Goal: Register for event/course

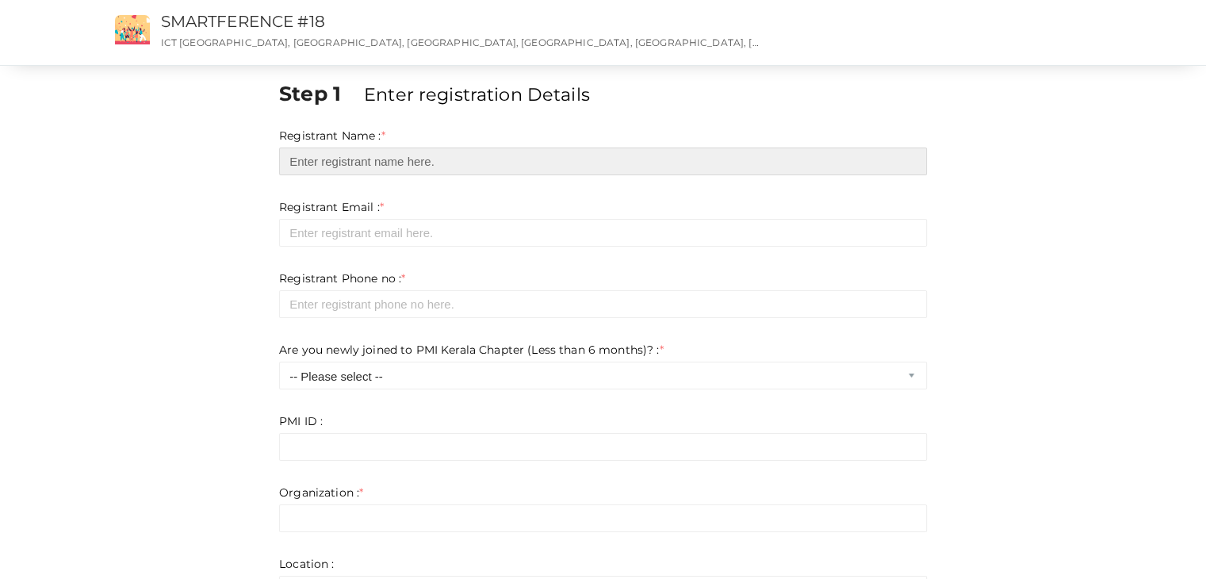
click at [389, 163] on input "text" at bounding box center [603, 161] width 648 height 28
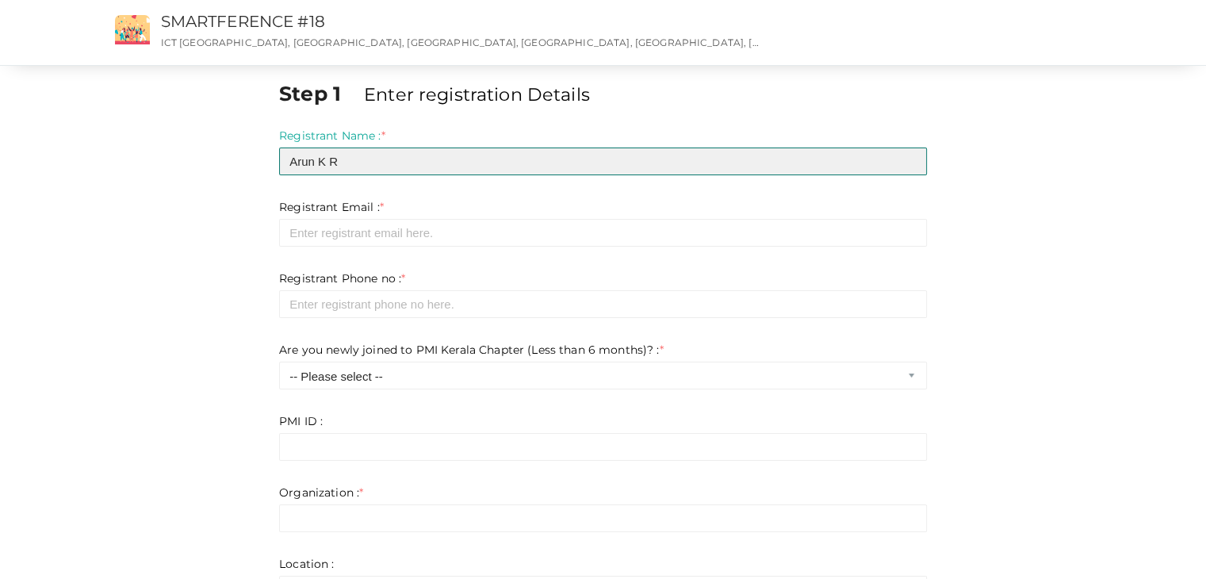
type input "Arun K R"
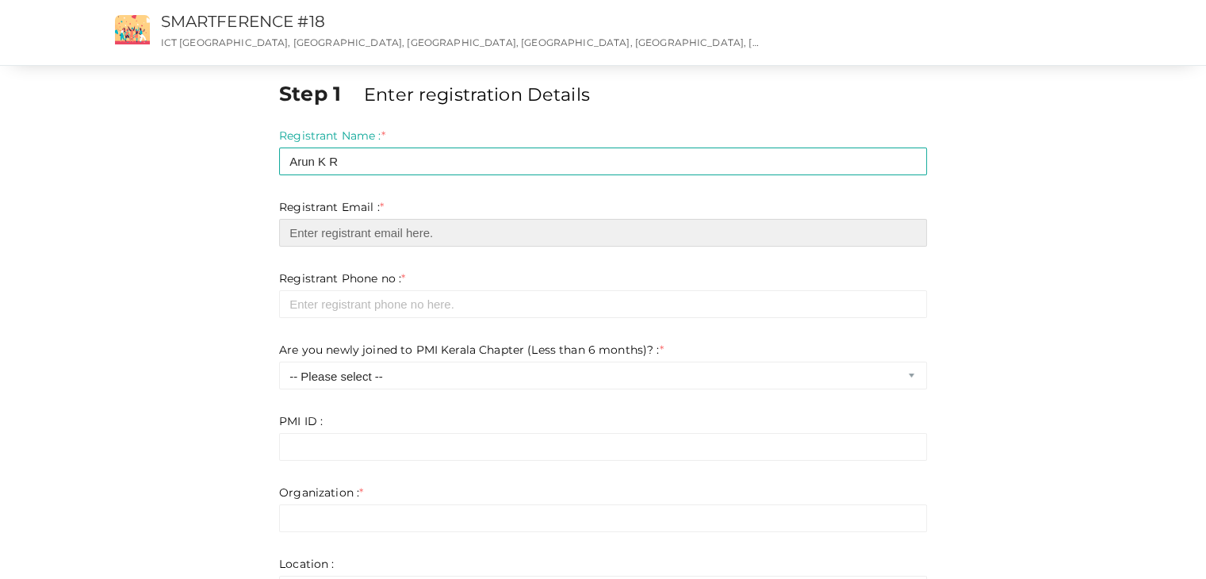
click at [391, 232] on input "email" at bounding box center [603, 233] width 648 height 28
paste input "[EMAIL_ADDRESS][DOMAIN_NAME]"
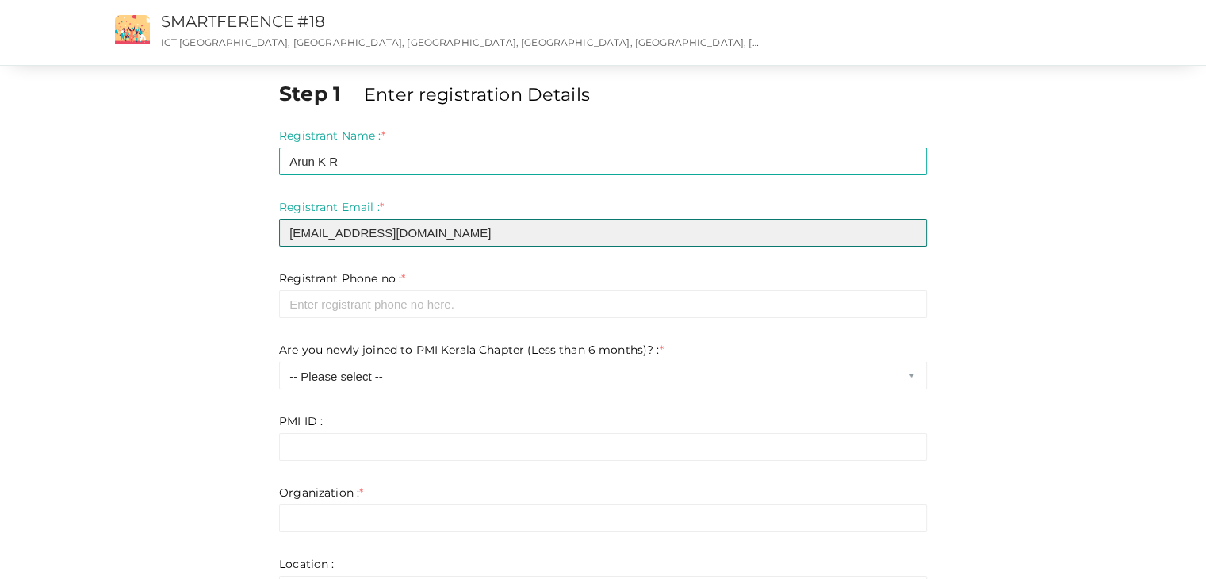
type input "[EMAIL_ADDRESS][DOMAIN_NAME]"
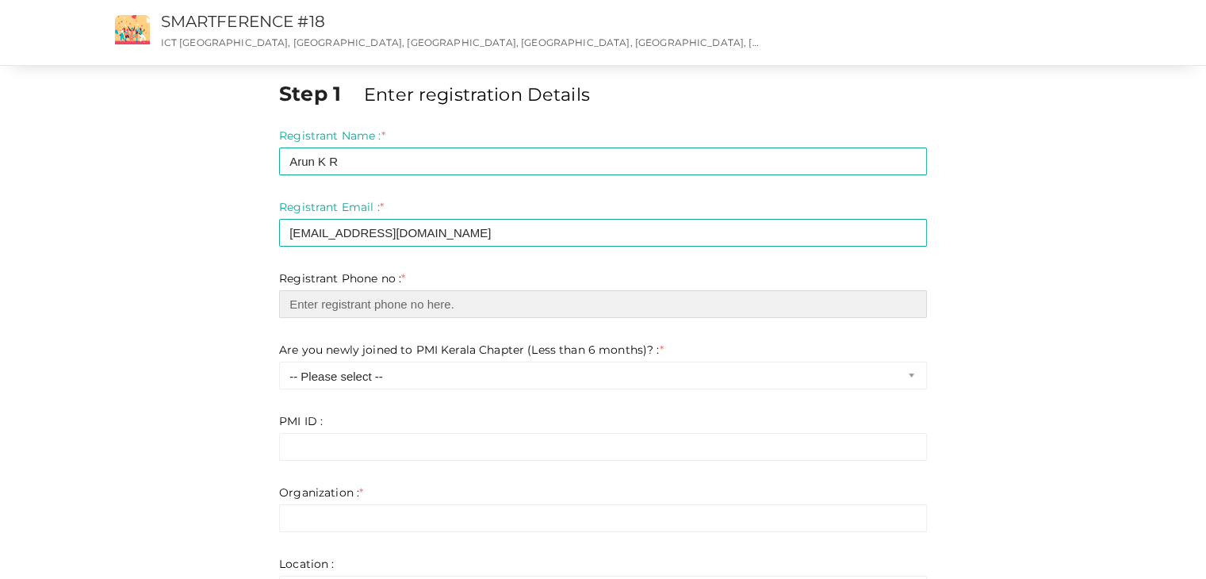
click at [373, 308] on input "number" at bounding box center [603, 304] width 648 height 28
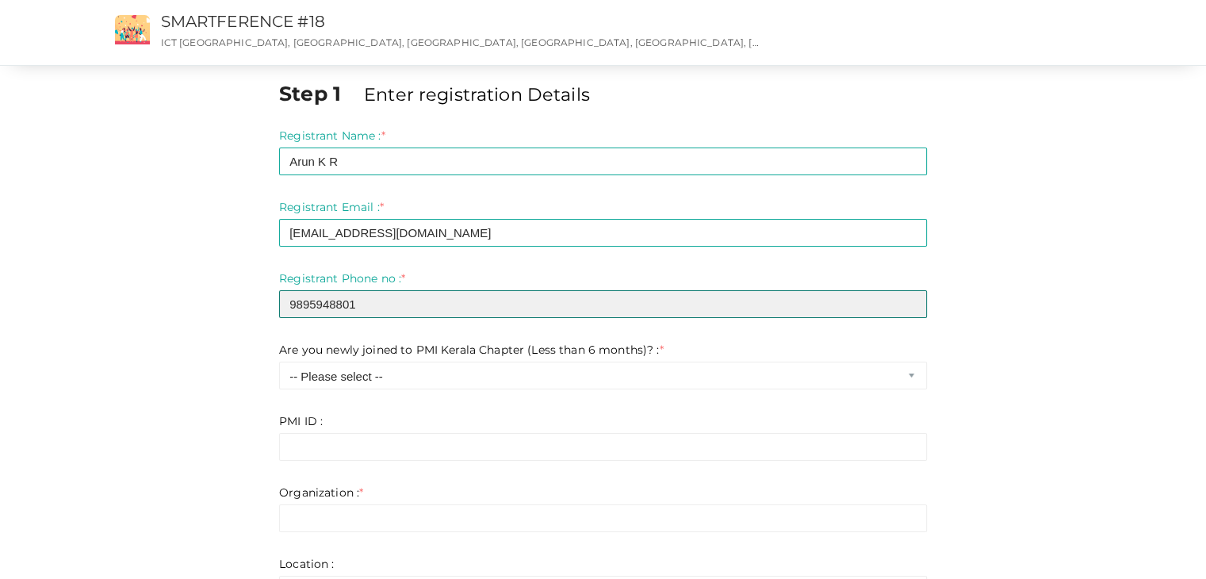
type input "9895948801"
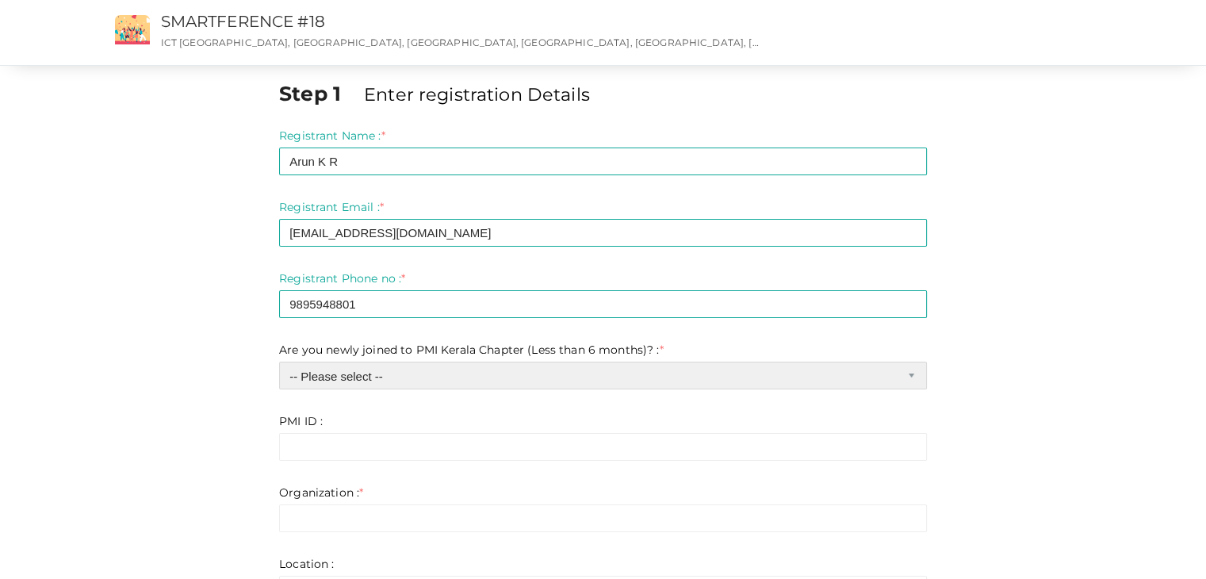
click at [497, 377] on select "-- Please select -- Yes No" at bounding box center [603, 375] width 648 height 28
select select "1"
click at [279, 361] on select "-- Please select -- Yes No" at bounding box center [603, 375] width 648 height 28
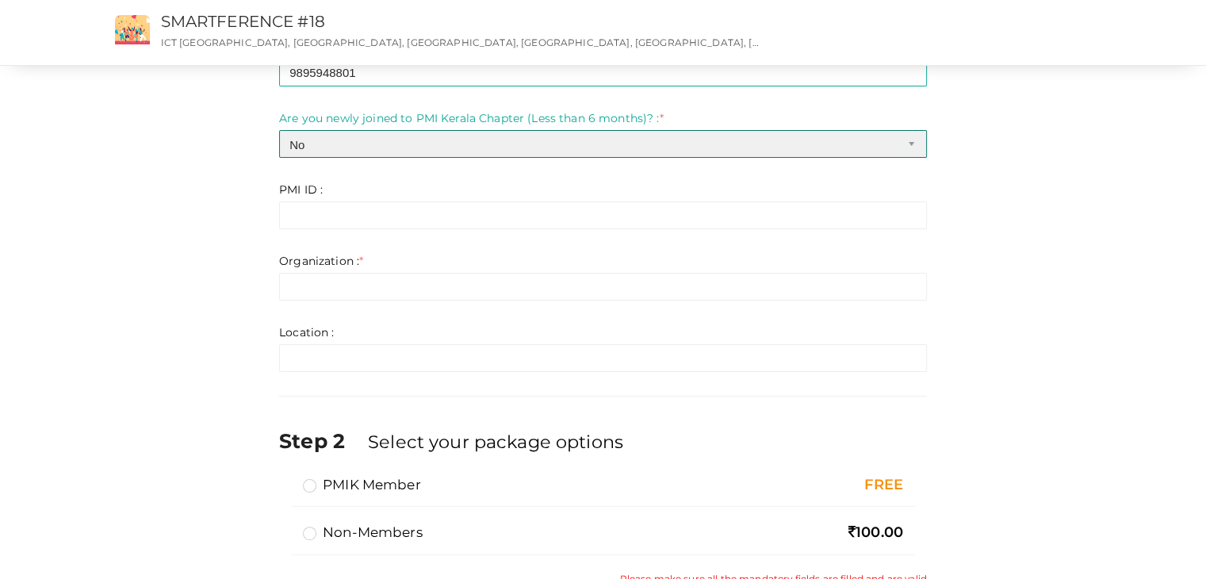
scroll to position [238, 0]
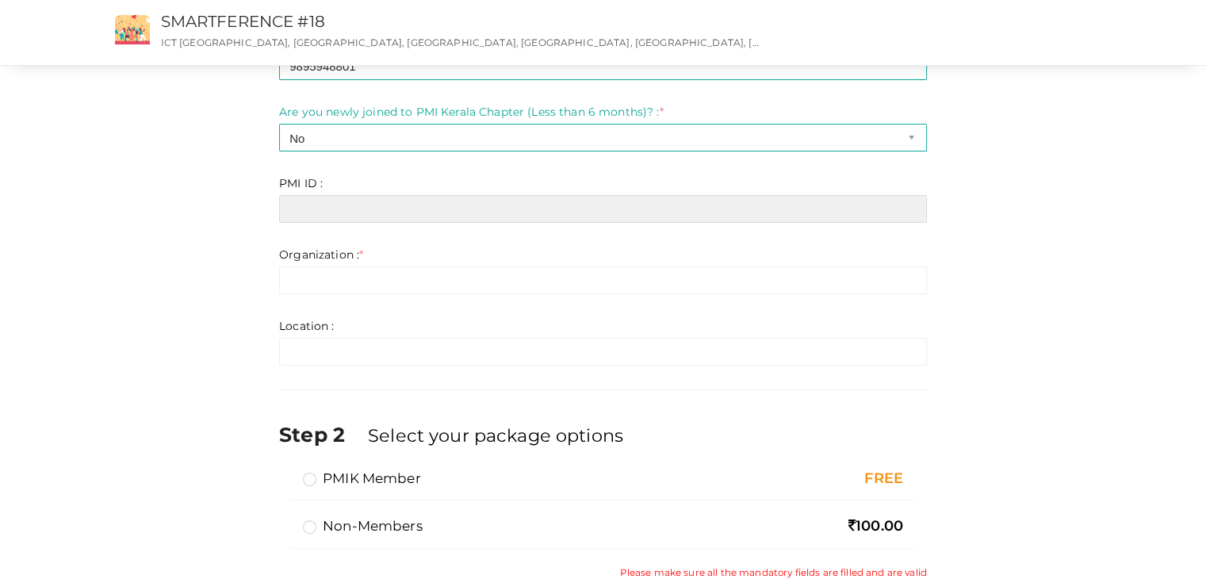
click at [434, 206] on input "text" at bounding box center [603, 209] width 648 height 28
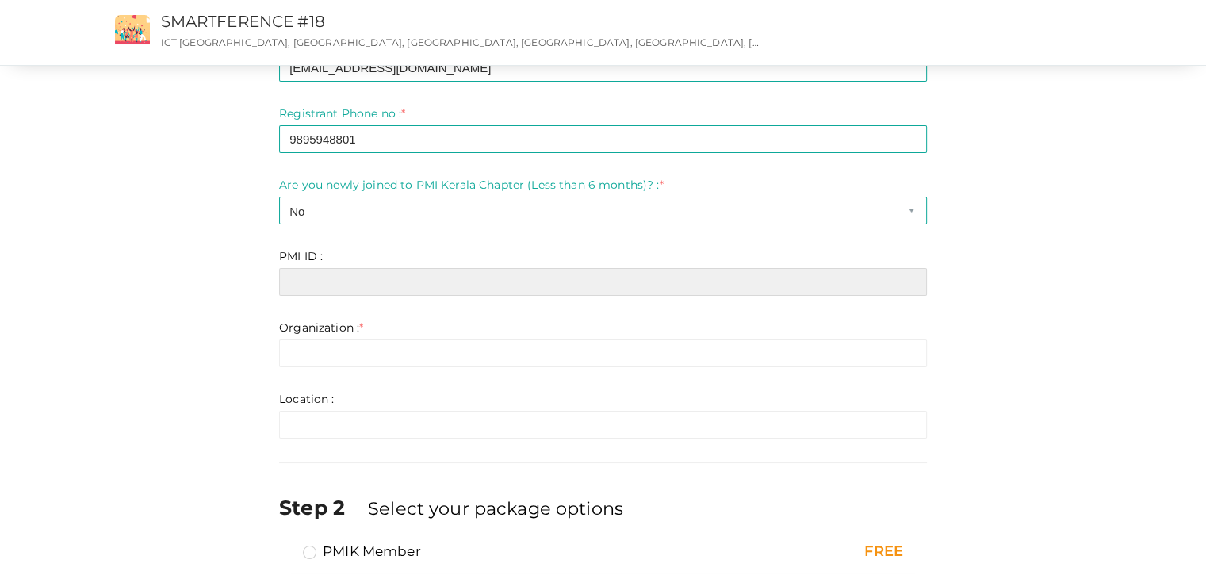
scroll to position [159, 0]
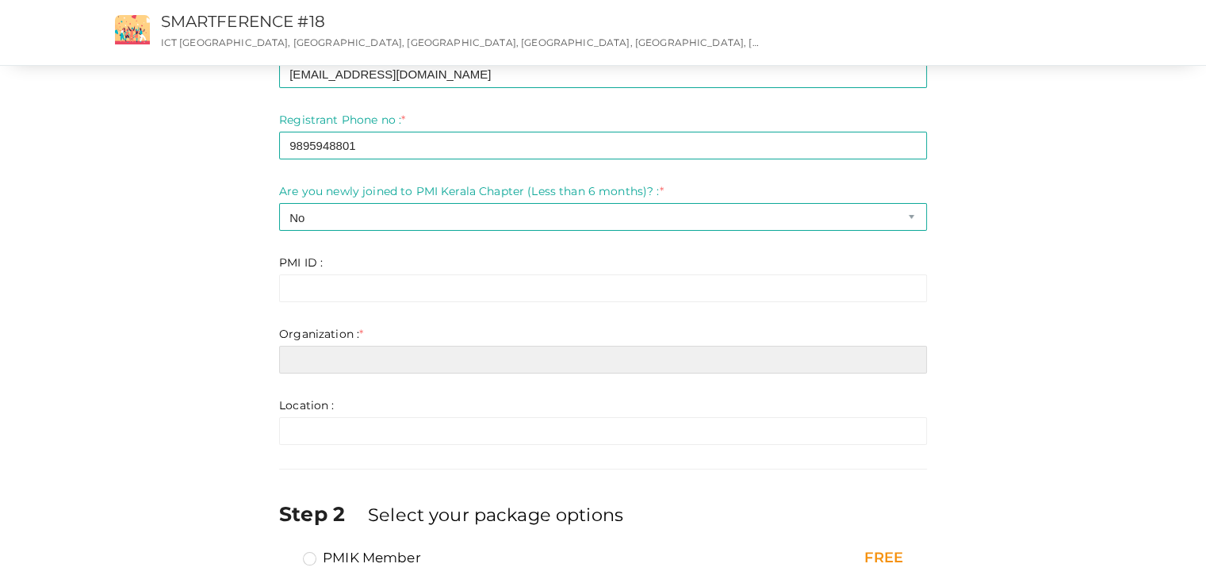
click at [501, 360] on input "text" at bounding box center [603, 360] width 648 height 28
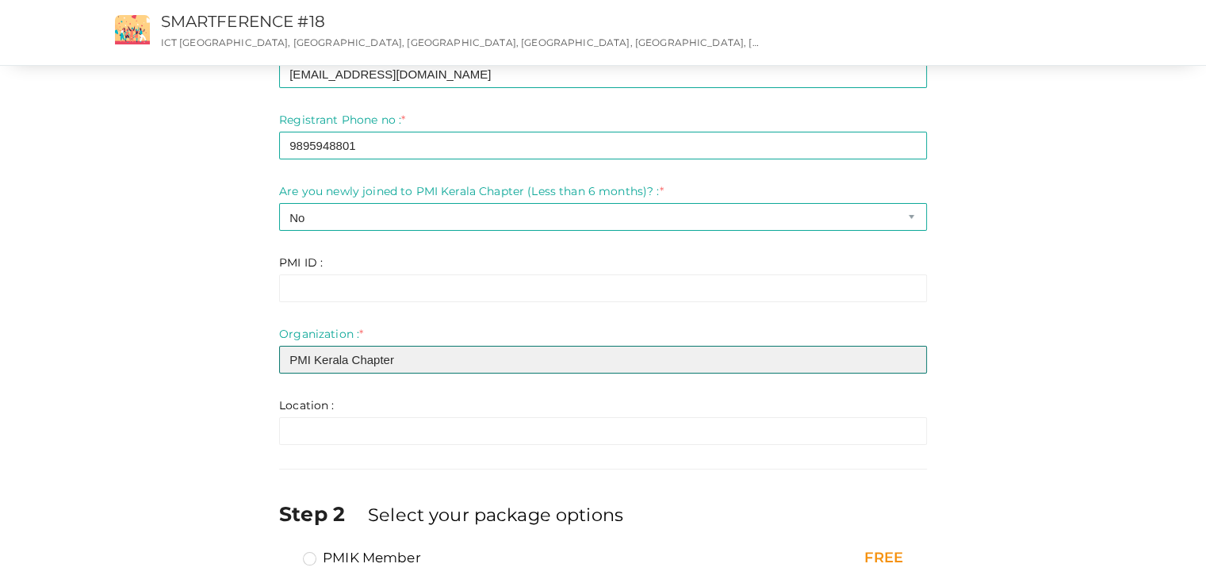
type input "PMI Kerala Chapter"
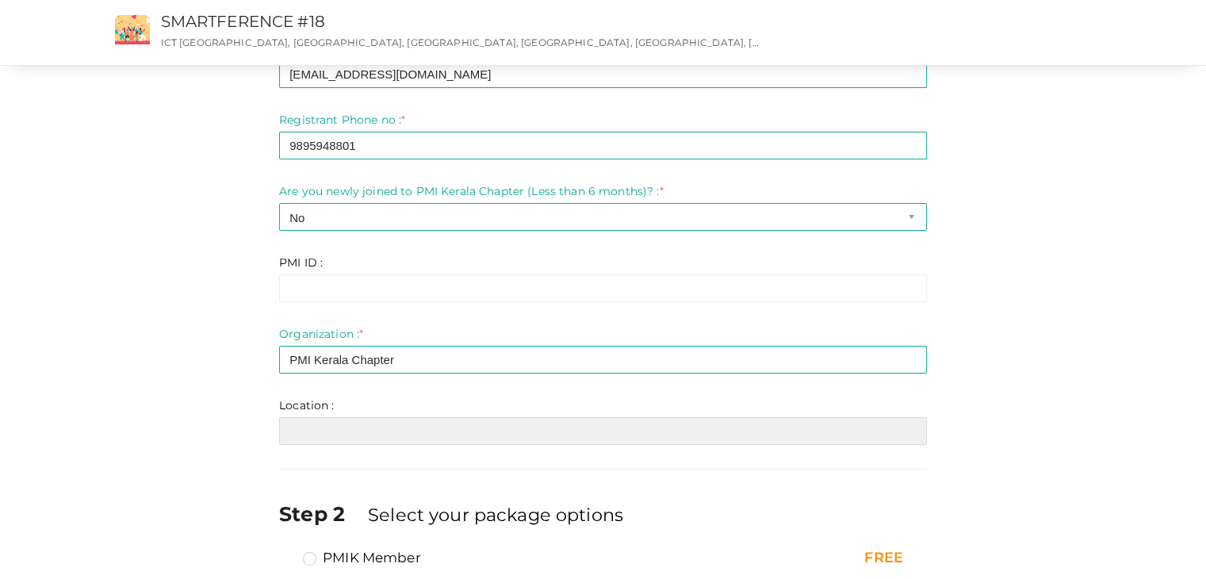
click at [454, 440] on input "text" at bounding box center [603, 431] width 648 height 28
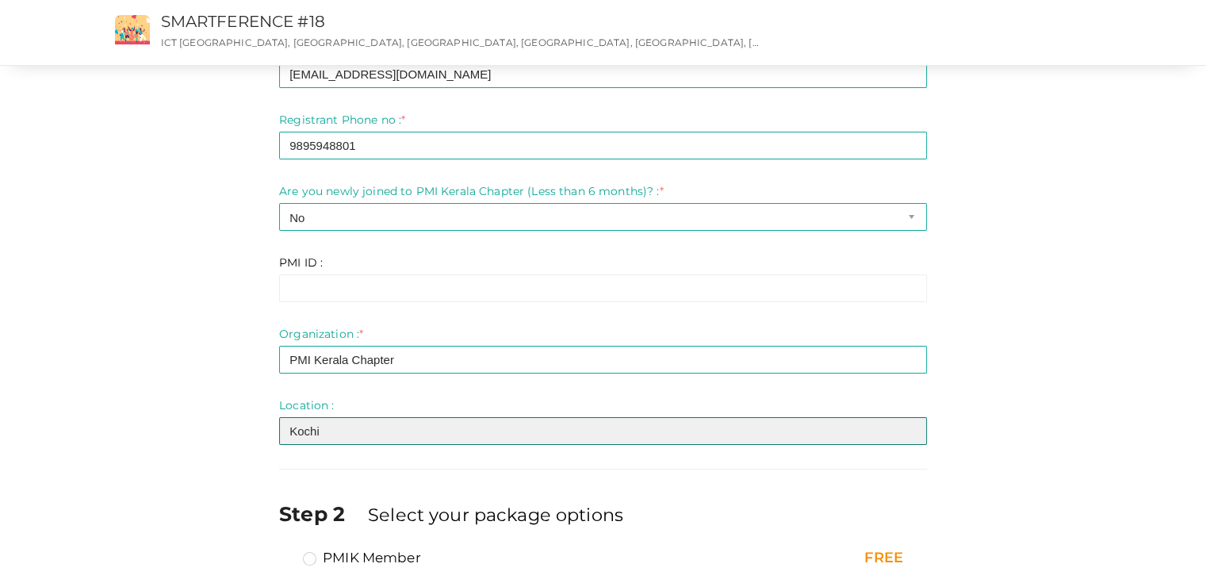
type input "Kochi"
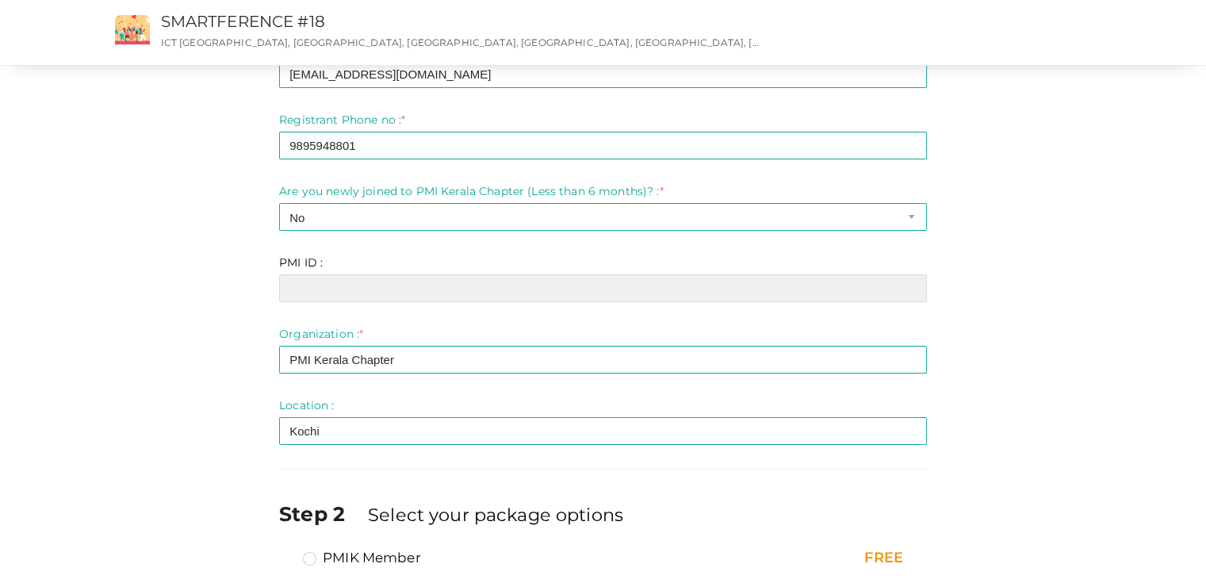
click at [429, 292] on input "text" at bounding box center [603, 288] width 648 height 28
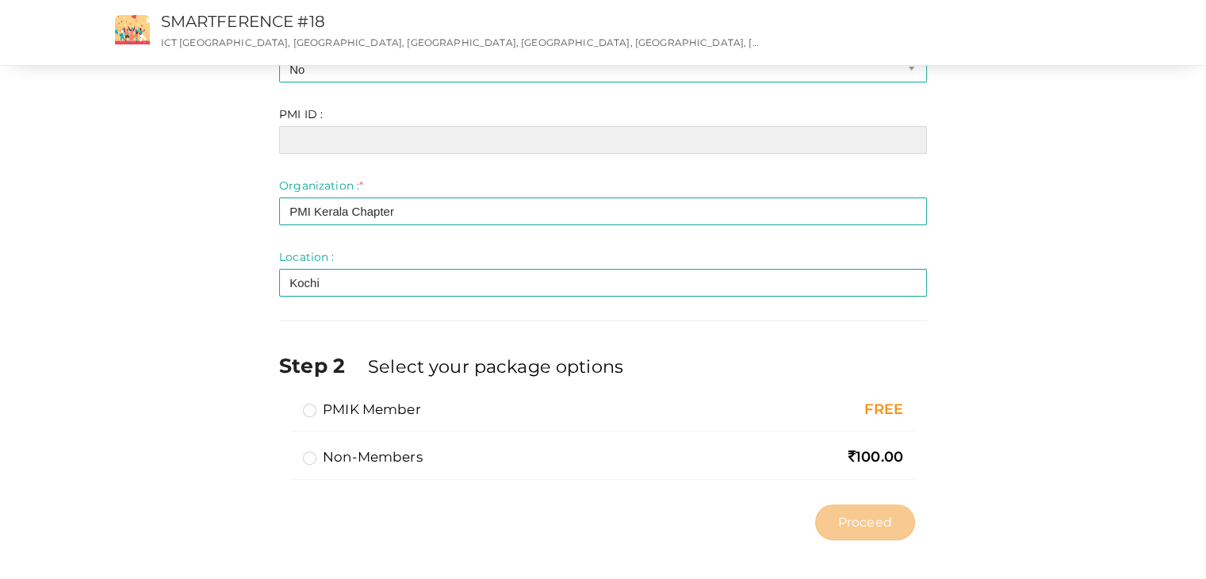
scroll to position [314, 0]
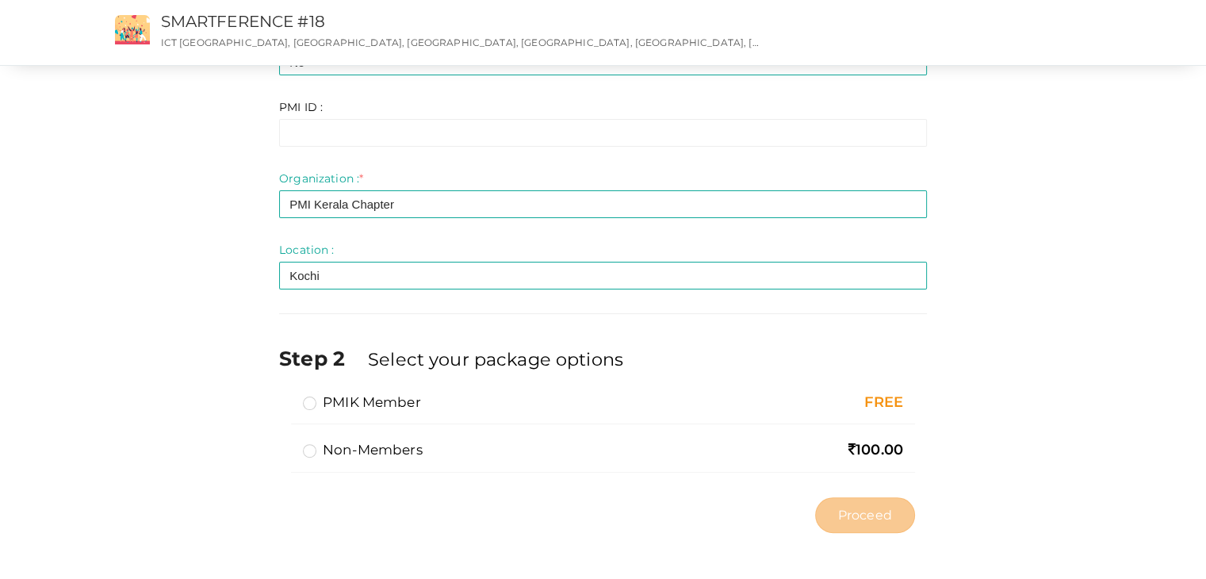
click at [311, 402] on label "PMIK Member" at bounding box center [362, 401] width 118 height 19
click at [287, 396] on input "PMIK Member" at bounding box center [287, 396] width 0 height 0
click at [879, 511] on span "Proceed" at bounding box center [865, 515] width 54 height 18
type input "N/A"
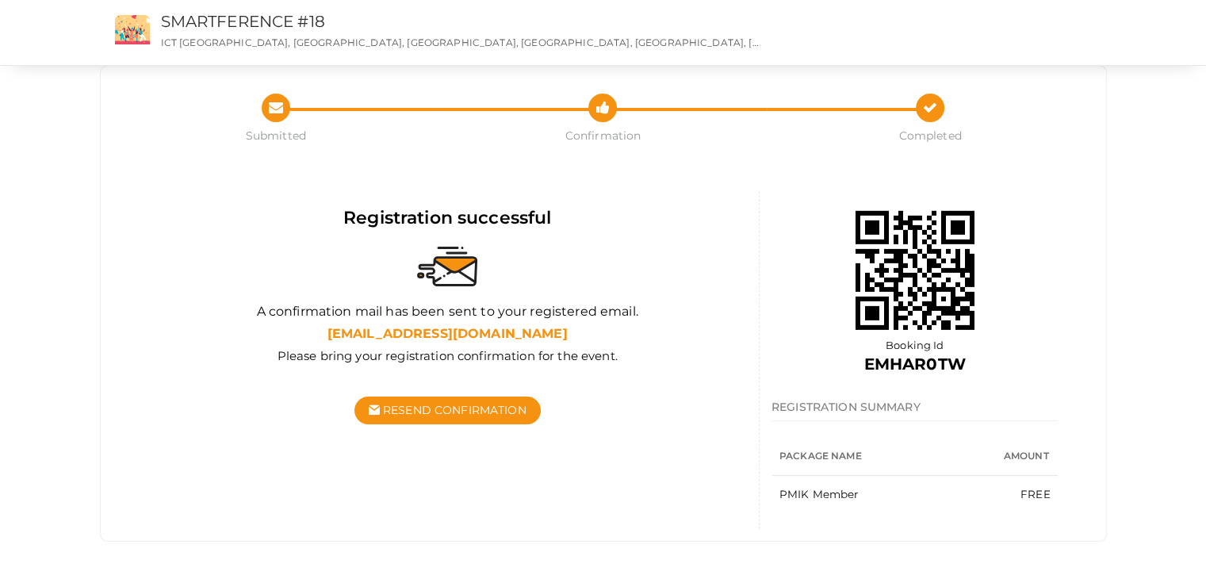
scroll to position [32, 0]
